Goal: Information Seeking & Learning: Learn about a topic

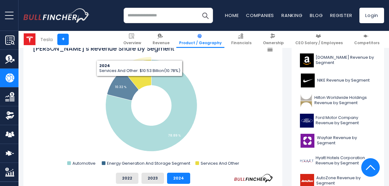
scroll to position [185, 0]
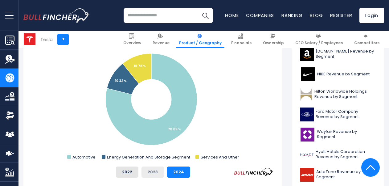
click at [153, 171] on button "2023" at bounding box center [153, 171] width 23 height 11
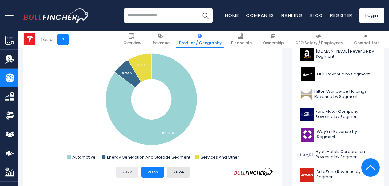
click at [126, 171] on button "2022" at bounding box center [127, 171] width 23 height 11
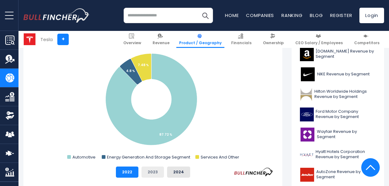
click at [147, 170] on button "2023" at bounding box center [153, 171] width 23 height 11
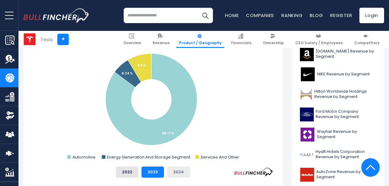
click at [180, 171] on button "2024" at bounding box center [178, 171] width 23 height 11
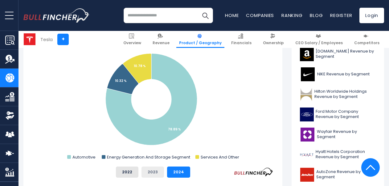
click at [155, 172] on button "2023" at bounding box center [153, 171] width 23 height 11
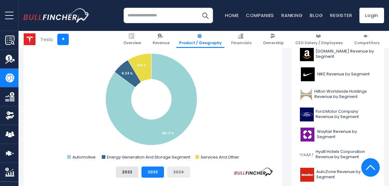
click at [186, 171] on button "2024" at bounding box center [178, 171] width 23 height 11
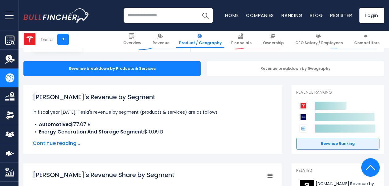
scroll to position [0, 0]
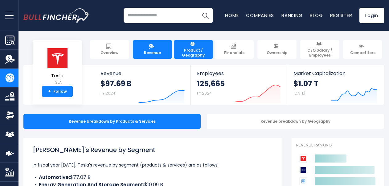
click at [152, 49] on link "Revenue" at bounding box center [152, 49] width 39 height 19
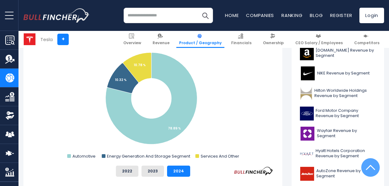
scroll to position [216, 0]
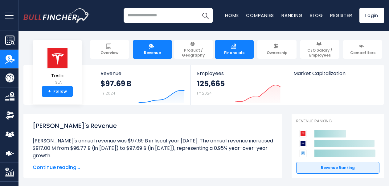
click at [243, 49] on link "Financials" at bounding box center [234, 49] width 39 height 19
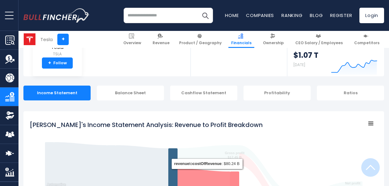
scroll to position [123, 0]
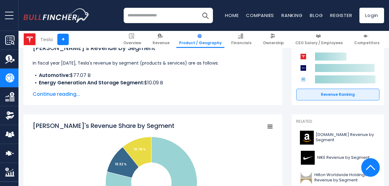
scroll to position [93, 0]
